Goal: Task Accomplishment & Management: Use online tool/utility

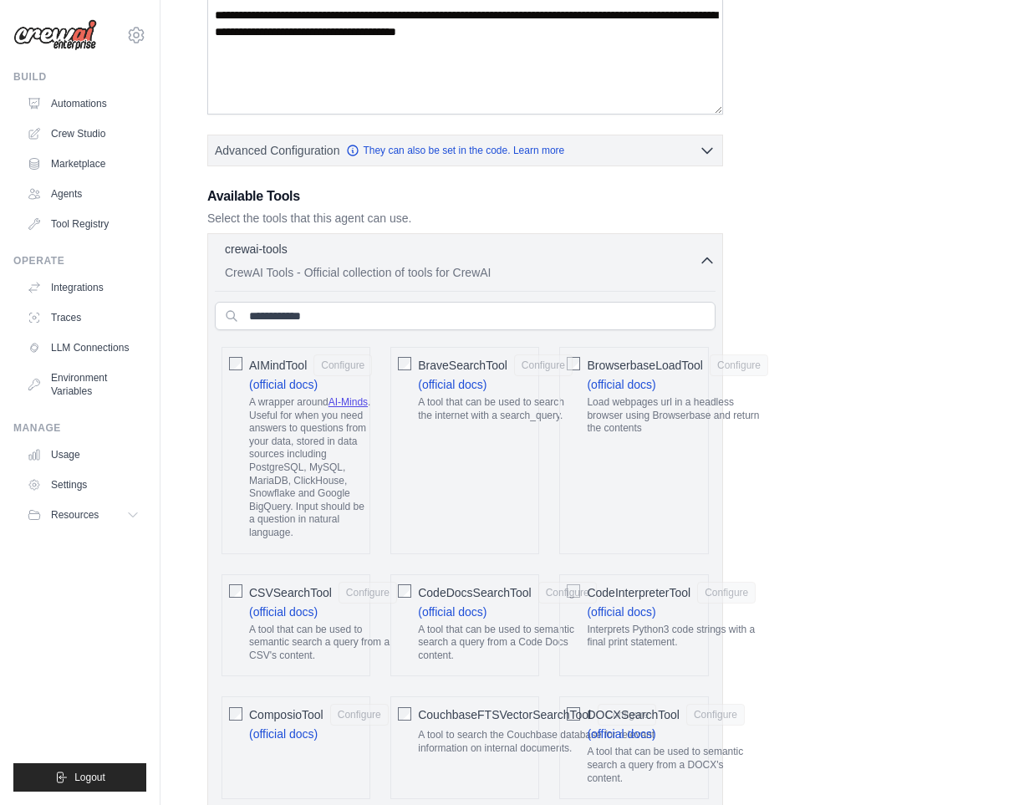
scroll to position [302, 0]
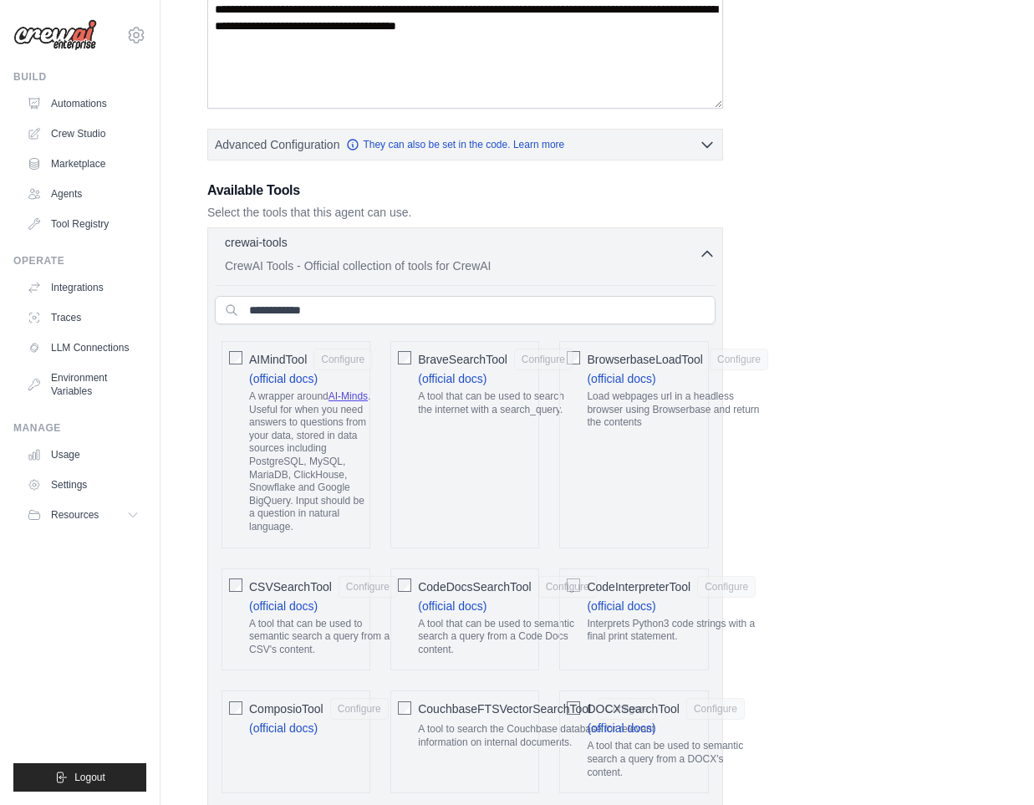
click at [276, 244] on p "crewai-tools" at bounding box center [256, 242] width 63 height 17
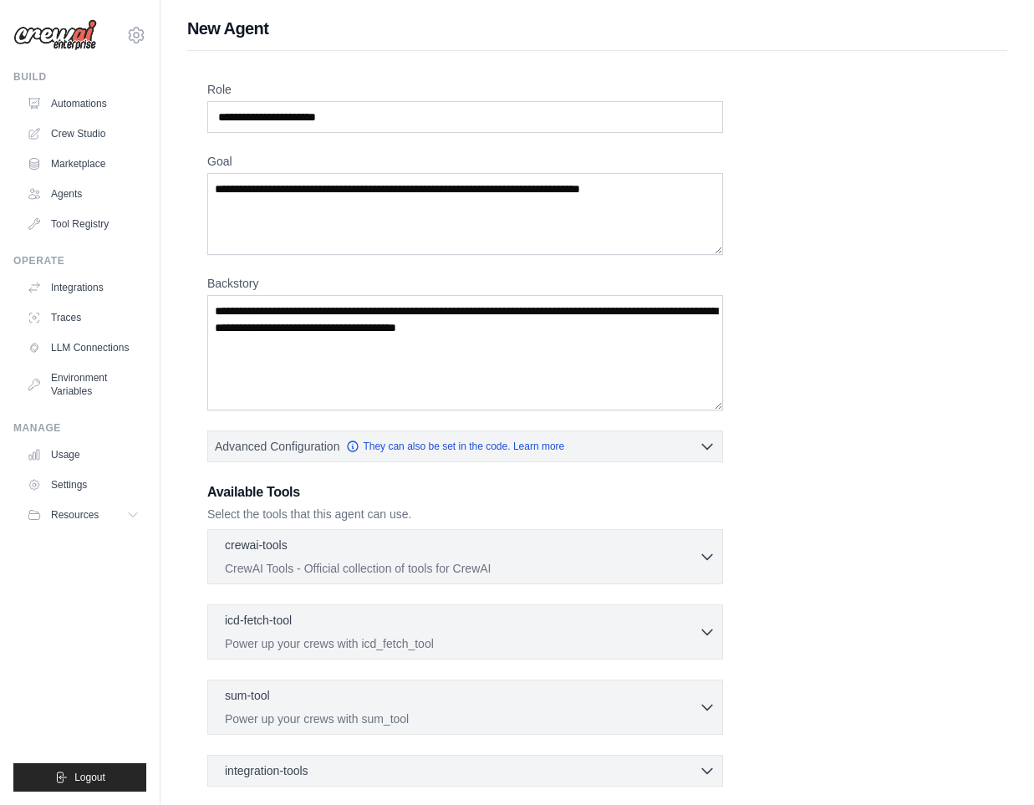
scroll to position [31, 0]
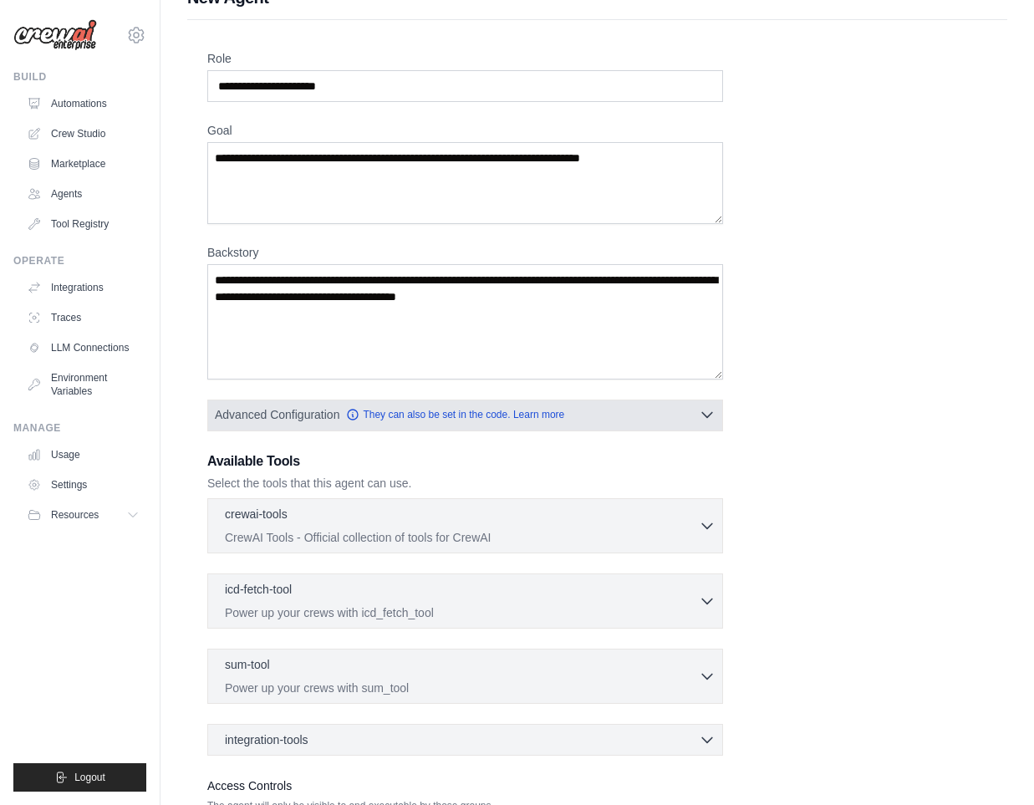
click at [630, 421] on button "Advanced Configuration They can also be set in the code. Learn more" at bounding box center [465, 415] width 514 height 30
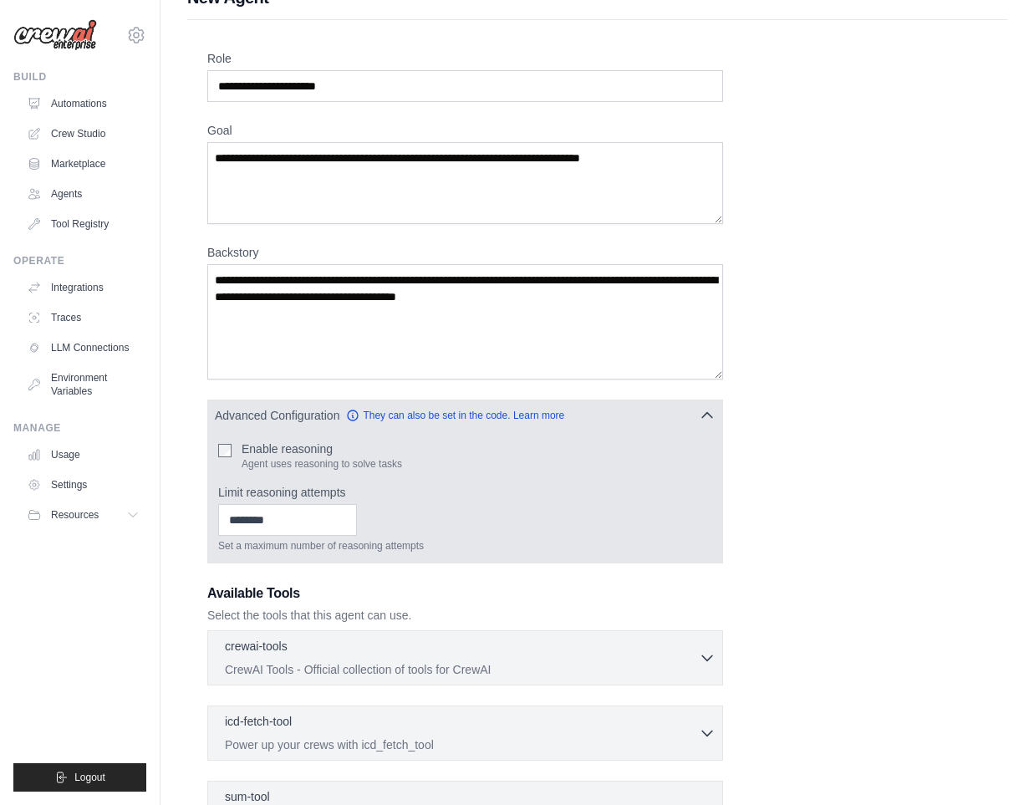
click at [265, 455] on label "Enable reasoning" at bounding box center [322, 449] width 161 height 17
click at [405, 417] on link "They can also be set in the code. Learn more" at bounding box center [455, 414] width 218 height 13
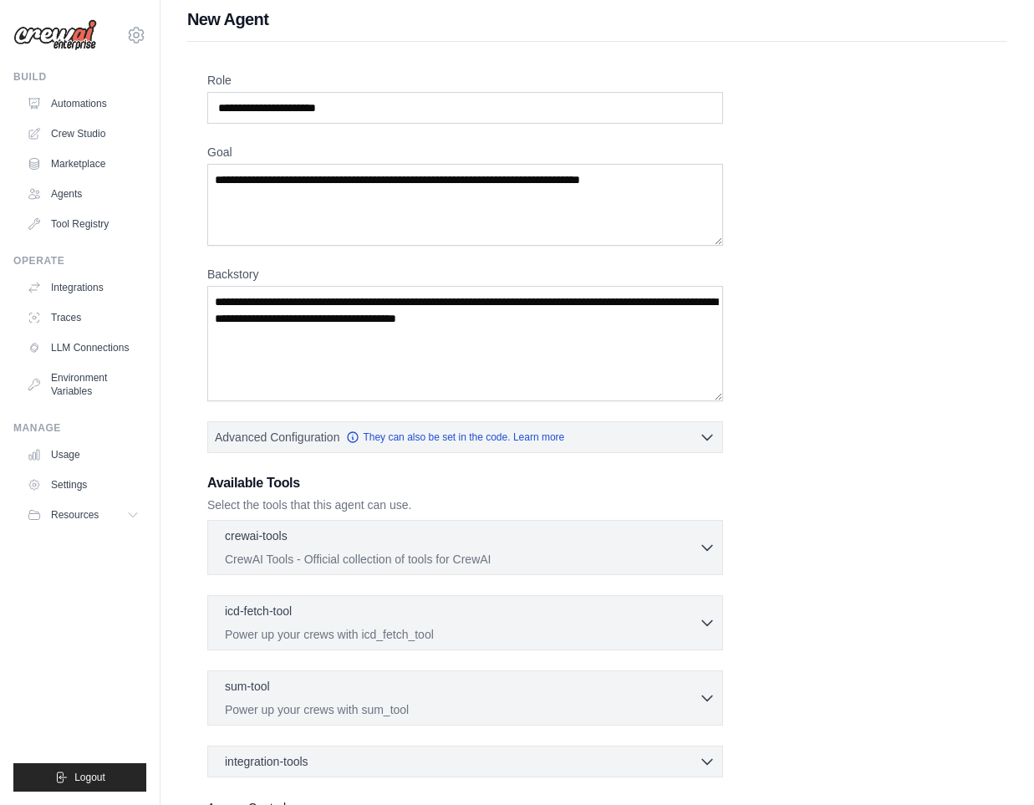
scroll to position [167, 0]
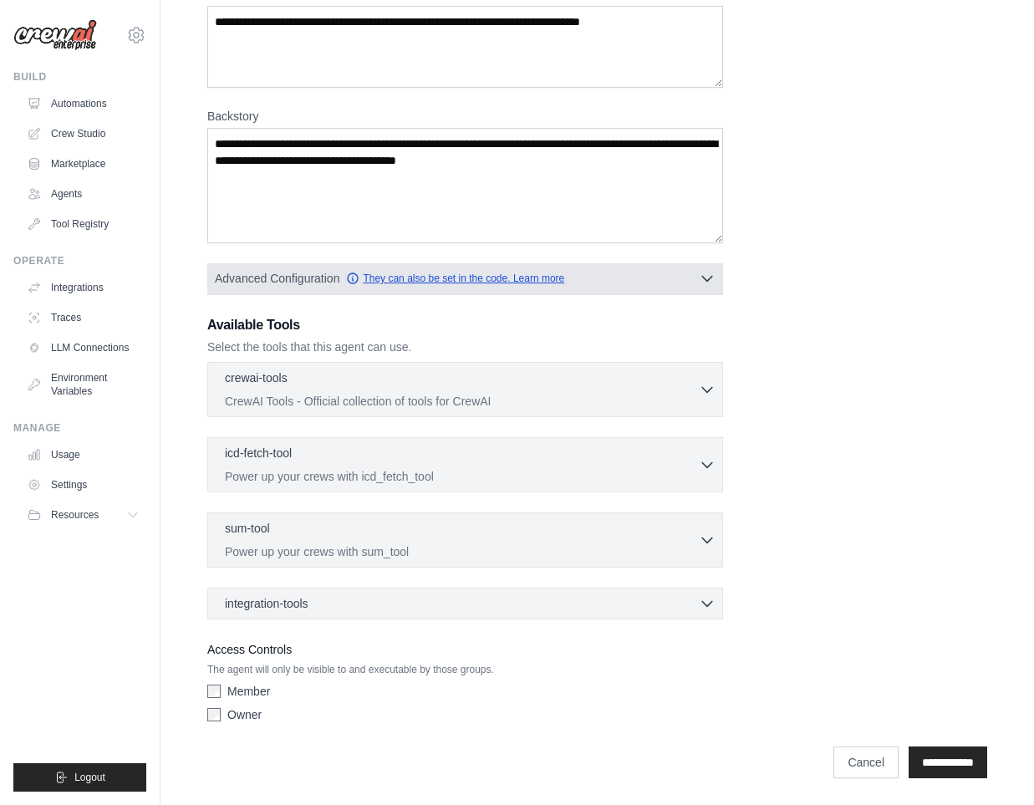
click at [375, 278] on link "They can also be set in the code. Learn more" at bounding box center [455, 278] width 218 height 13
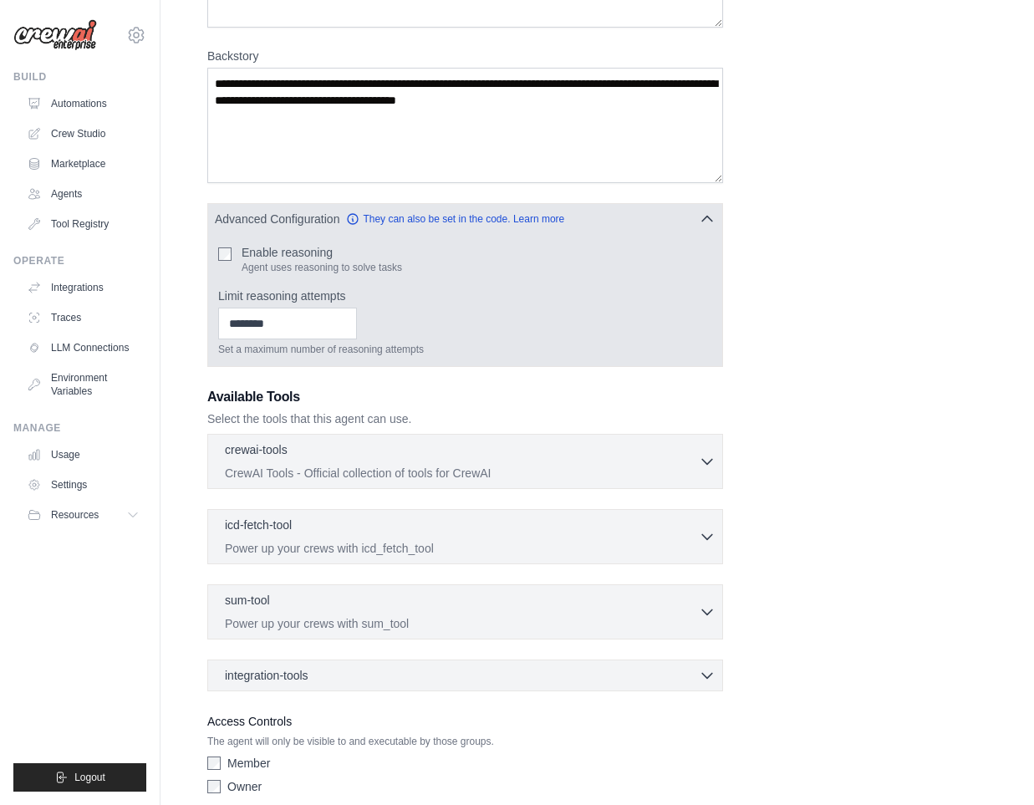
scroll to position [299, 0]
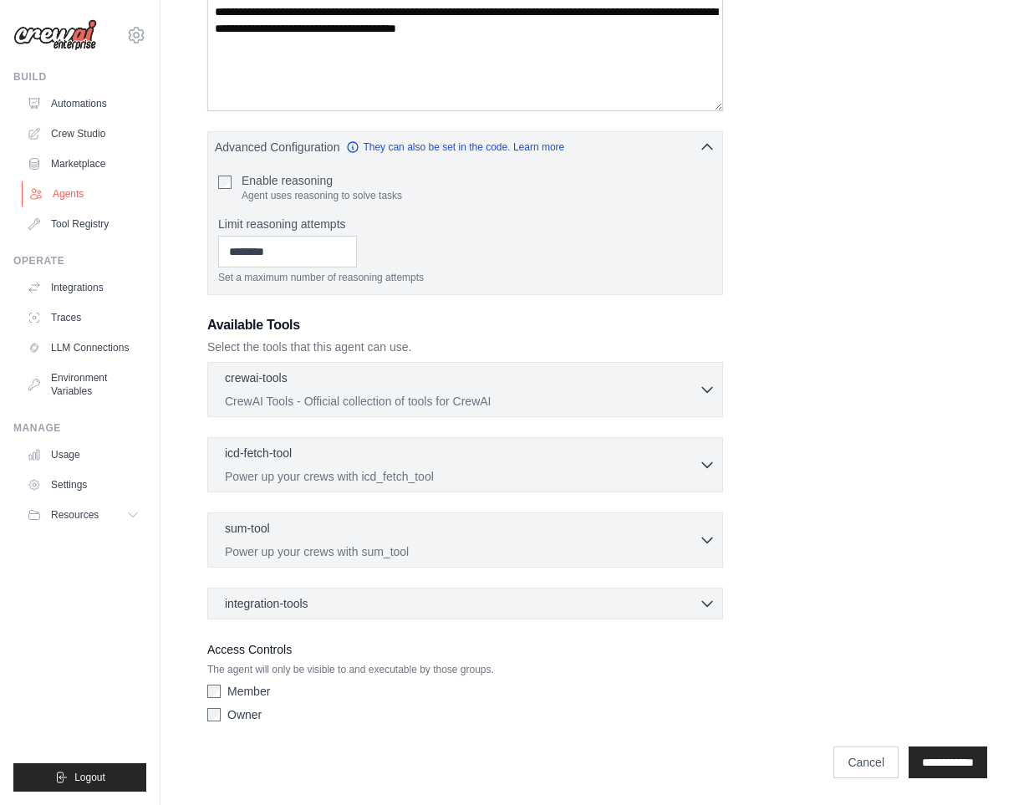
click at [75, 197] on link "Agents" at bounding box center [85, 194] width 126 height 27
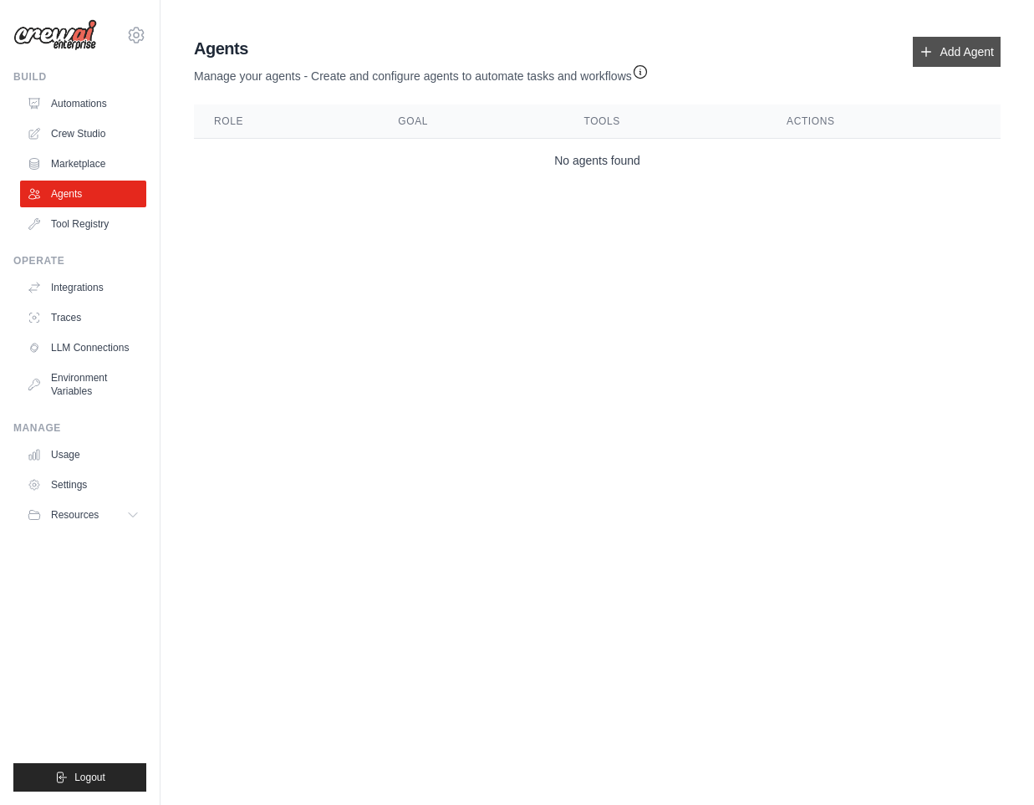
click at [936, 52] on link "Add Agent" at bounding box center [957, 52] width 88 height 30
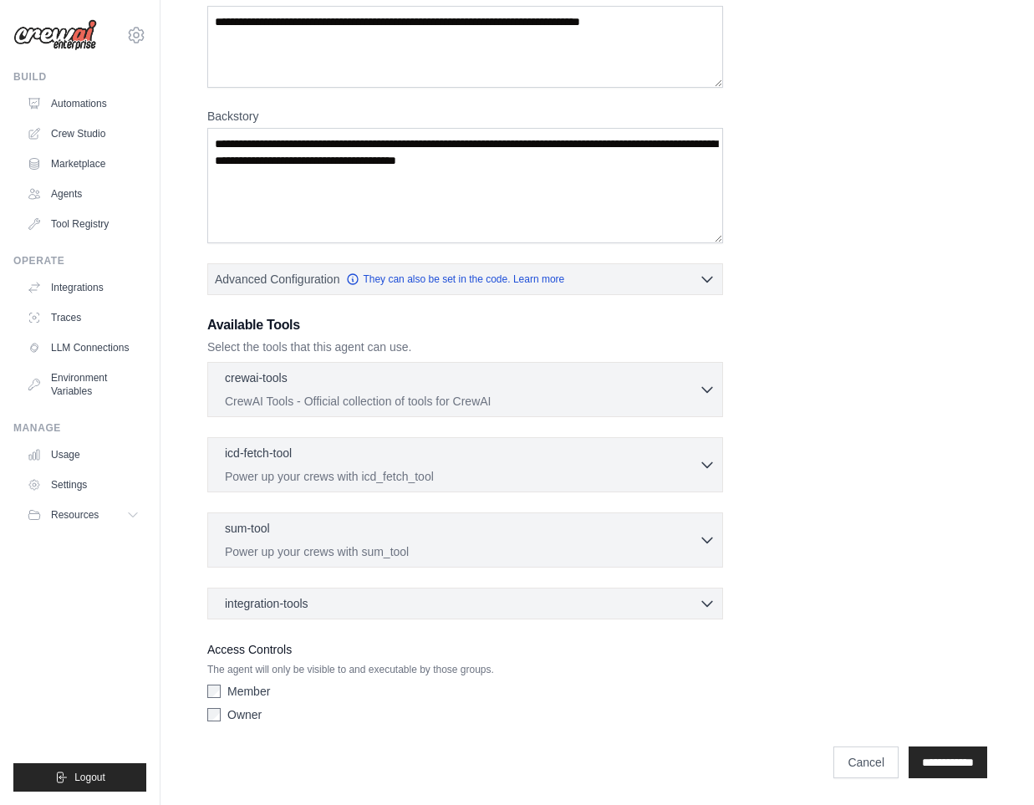
scroll to position [166, 0]
click at [352, 463] on div "icd-fetch-tool 0 selected" at bounding box center [462, 455] width 474 height 20
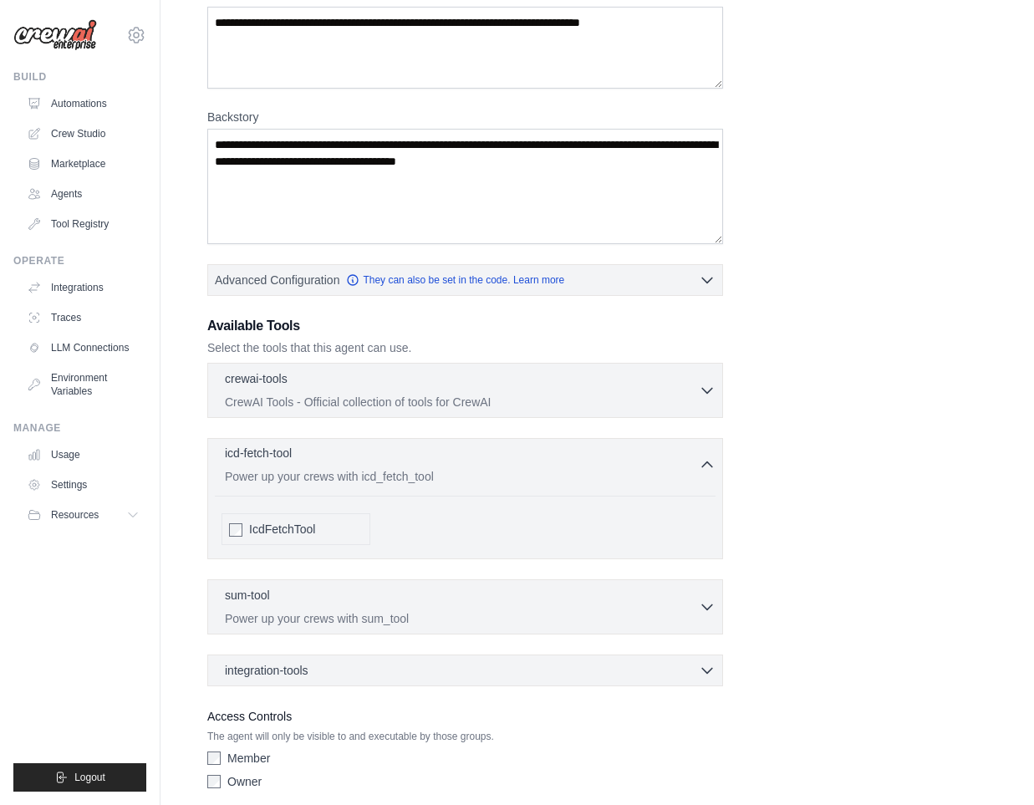
click at [352, 463] on div "icd-fetch-tool 0 selected" at bounding box center [462, 455] width 474 height 20
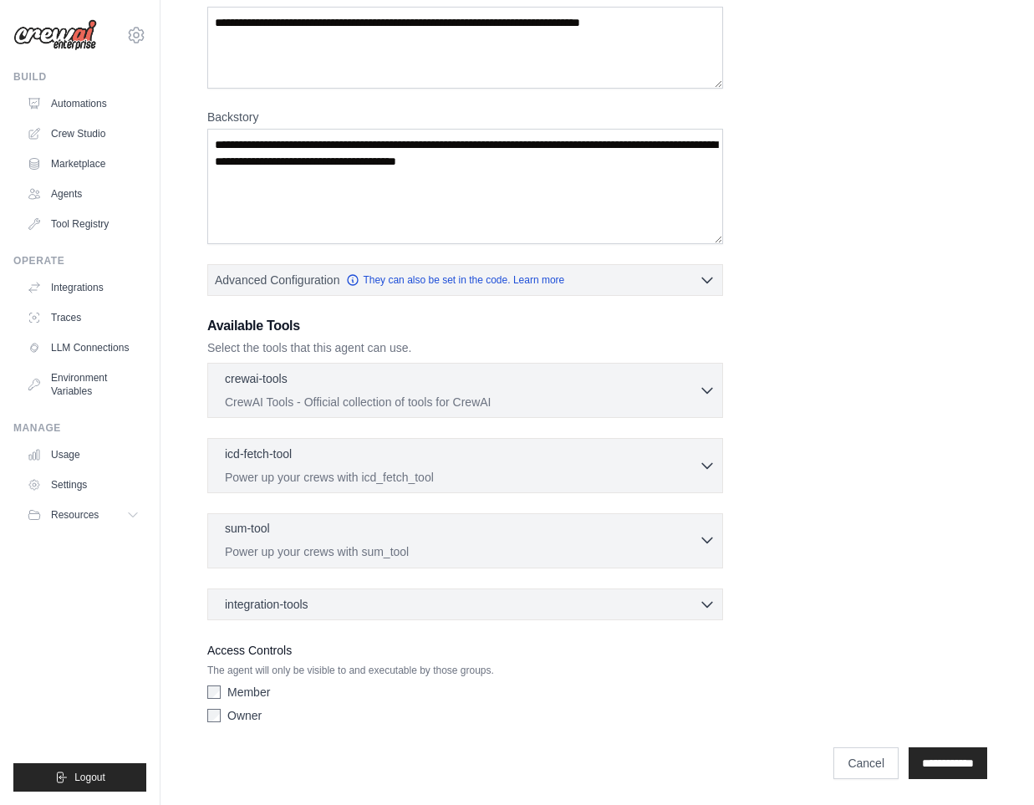
click at [312, 553] on p "Power up your crews with sum_tool" at bounding box center [462, 551] width 474 height 17
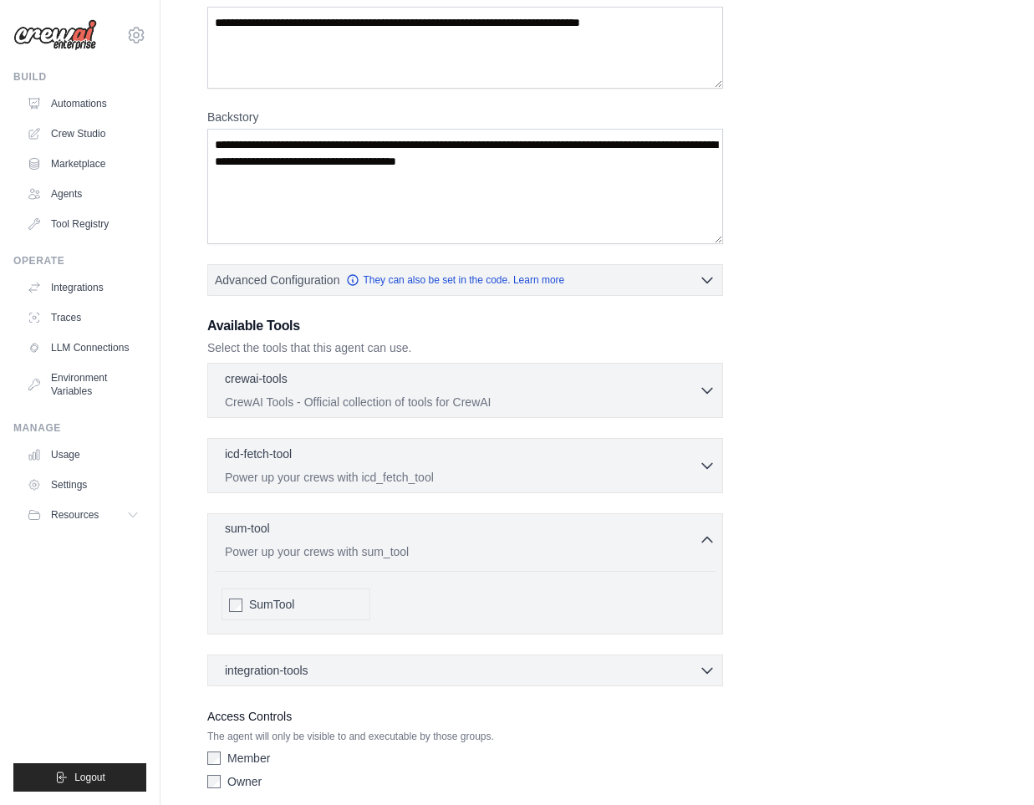
click at [312, 553] on p "Power up your crews with sum_tool" at bounding box center [462, 551] width 474 height 17
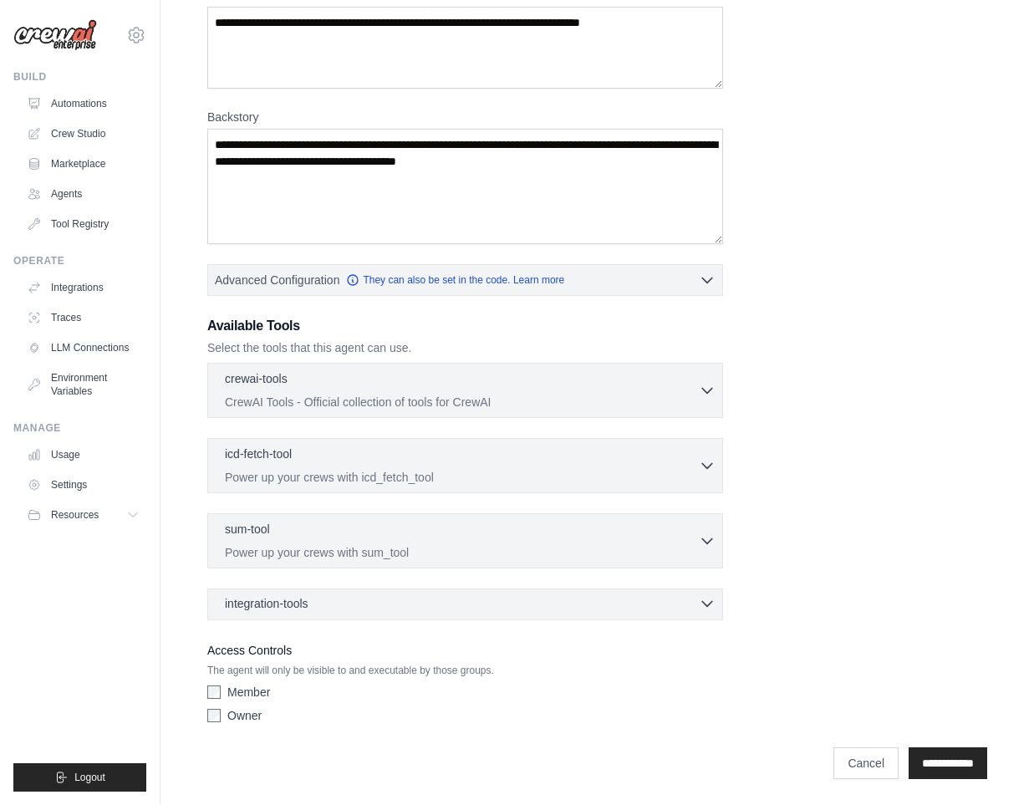
click at [305, 599] on span "integration-tools" at bounding box center [267, 603] width 84 height 17
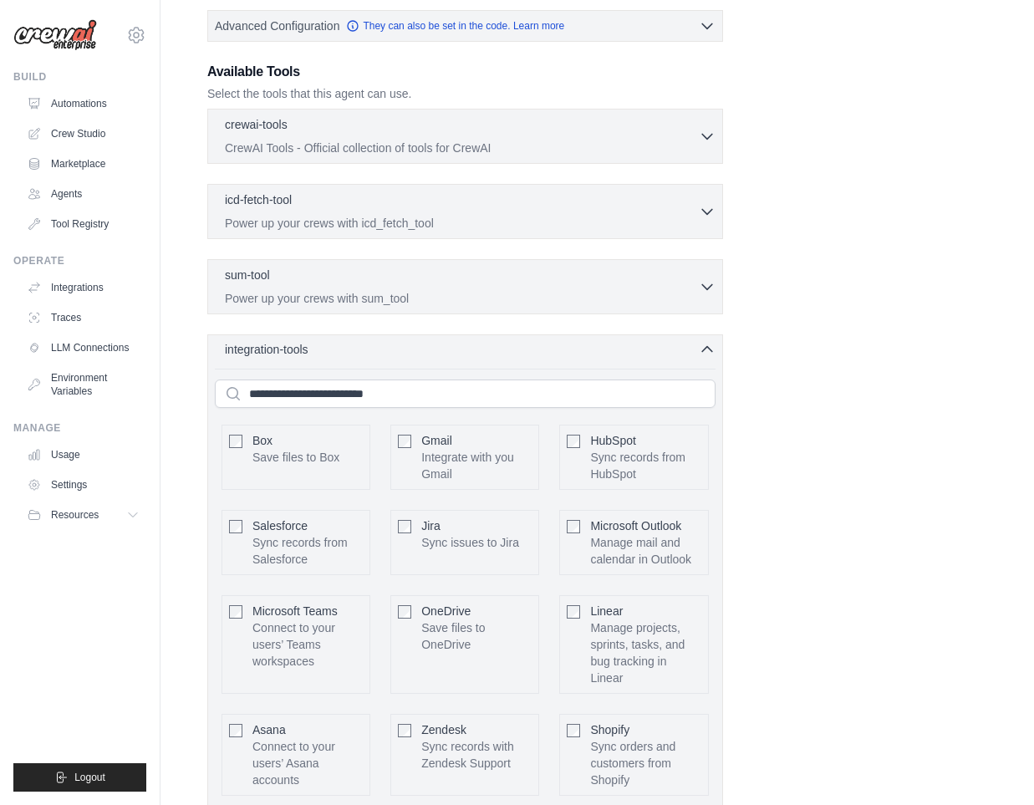
scroll to position [426, 0]
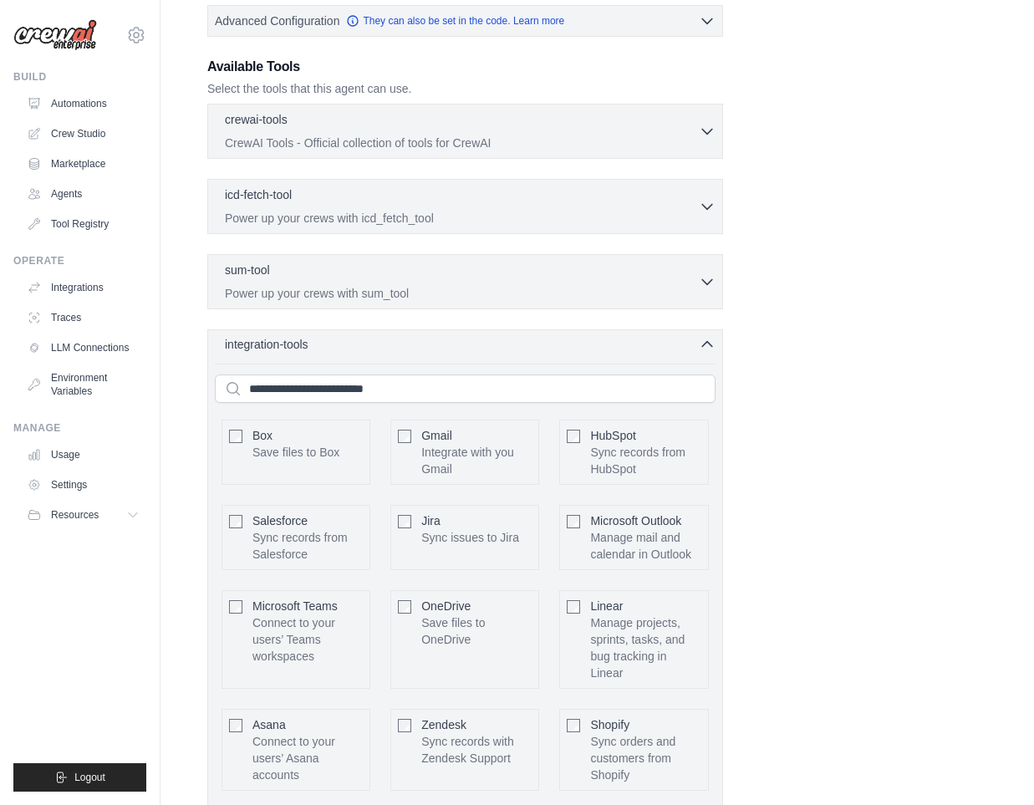
click at [293, 348] on span "integration-tools" at bounding box center [267, 344] width 84 height 17
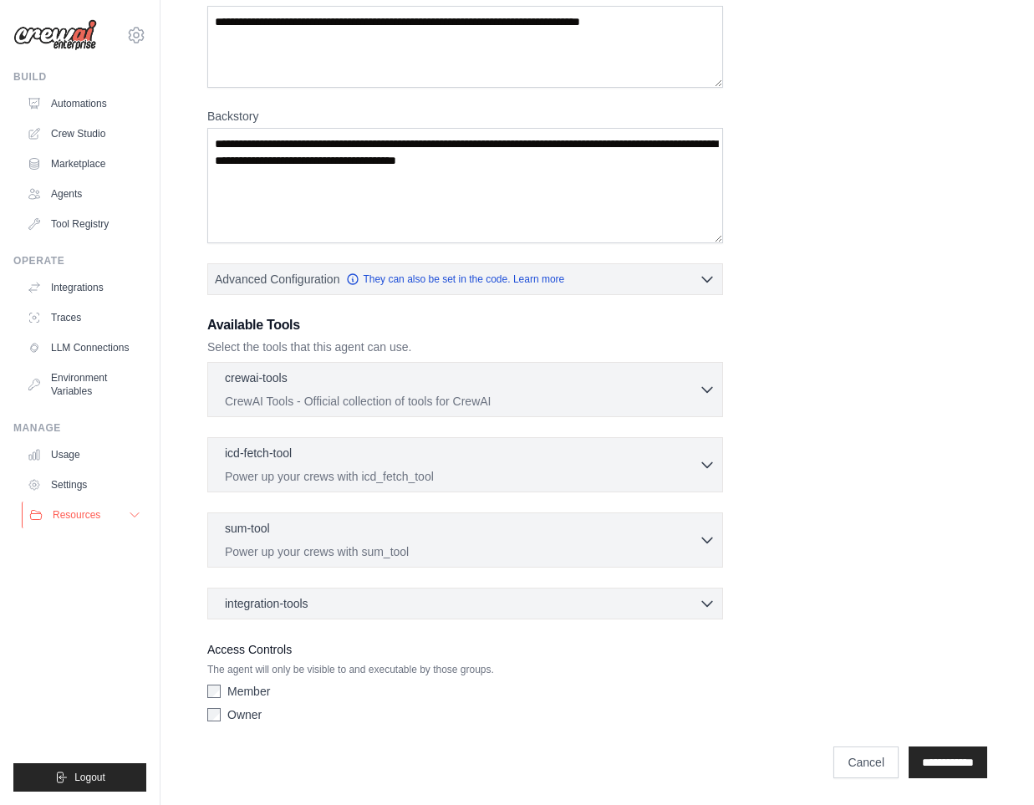
click at [61, 519] on span "Resources" at bounding box center [77, 514] width 48 height 13
click at [64, 544] on span "Documentation" at bounding box center [93, 543] width 68 height 13
